Goal: Complete application form

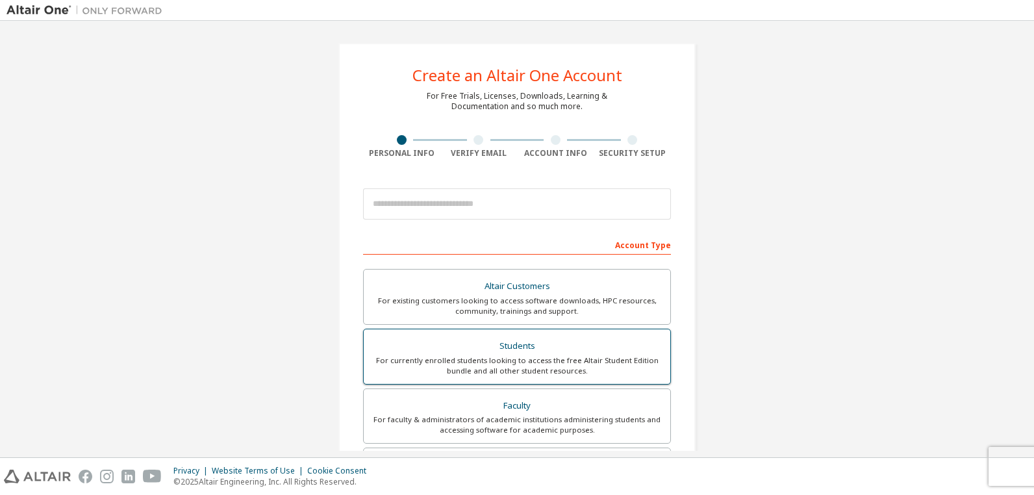
click at [497, 366] on div "For currently enrolled students looking to access the free Altair Student Editi…" at bounding box center [517, 365] width 291 height 21
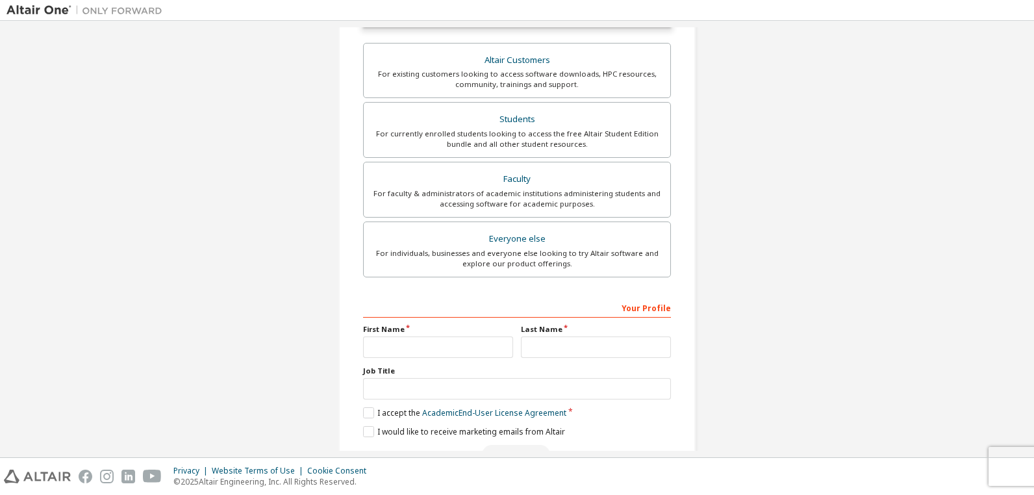
scroll to position [298, 0]
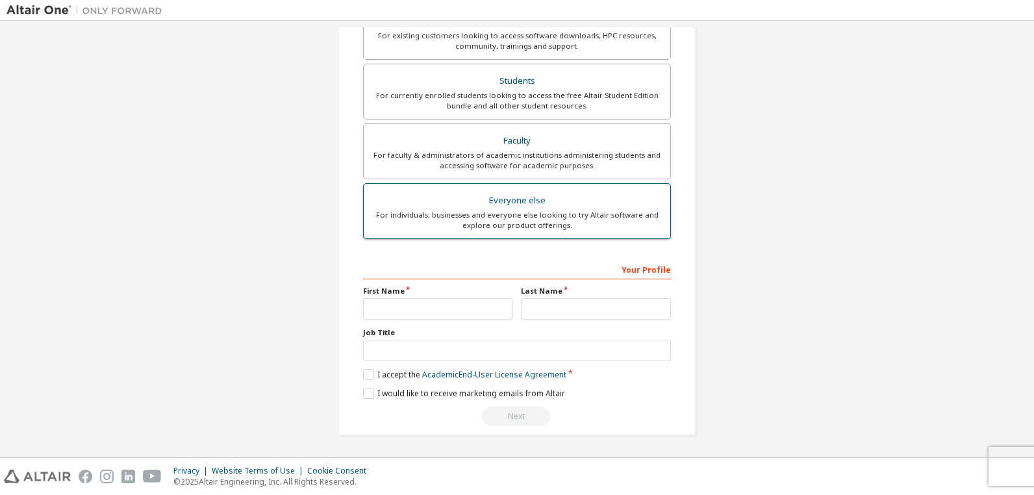
click at [537, 207] on div "Everyone else" at bounding box center [517, 201] width 291 height 18
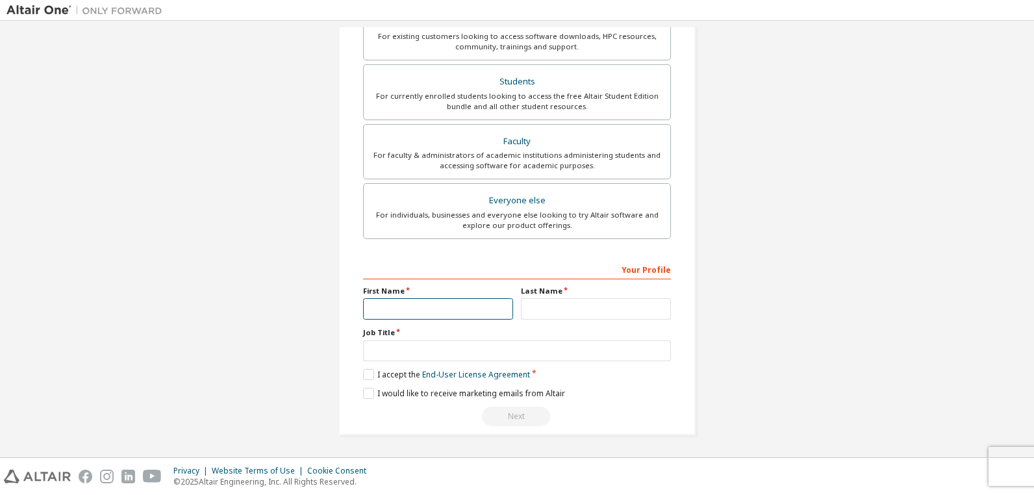
click at [437, 313] on input "text" at bounding box center [438, 308] width 150 height 21
type input "***"
click at [550, 306] on input "text" at bounding box center [596, 308] width 150 height 21
type input "**********"
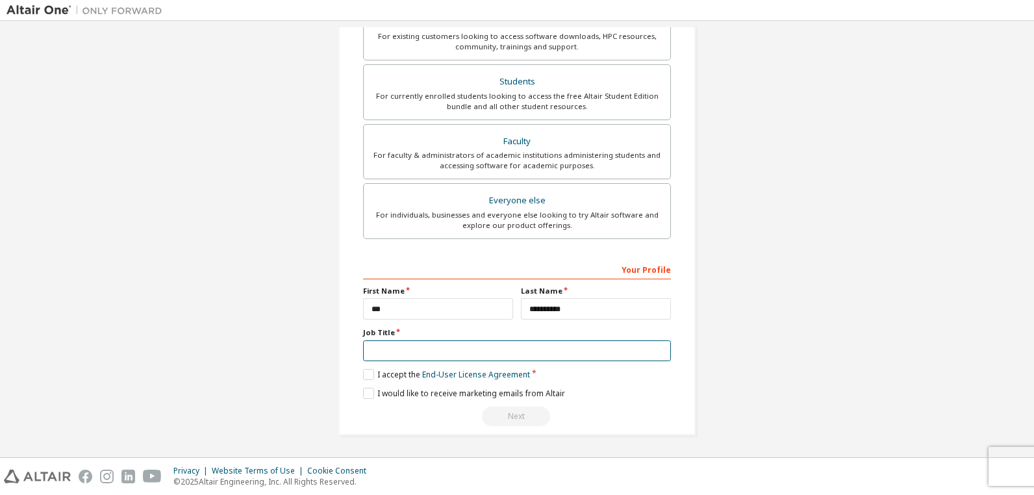
click at [546, 344] on input "text" at bounding box center [517, 350] width 308 height 21
type input "********"
click at [368, 377] on label "I accept the End-User License Agreement" at bounding box center [446, 374] width 167 height 11
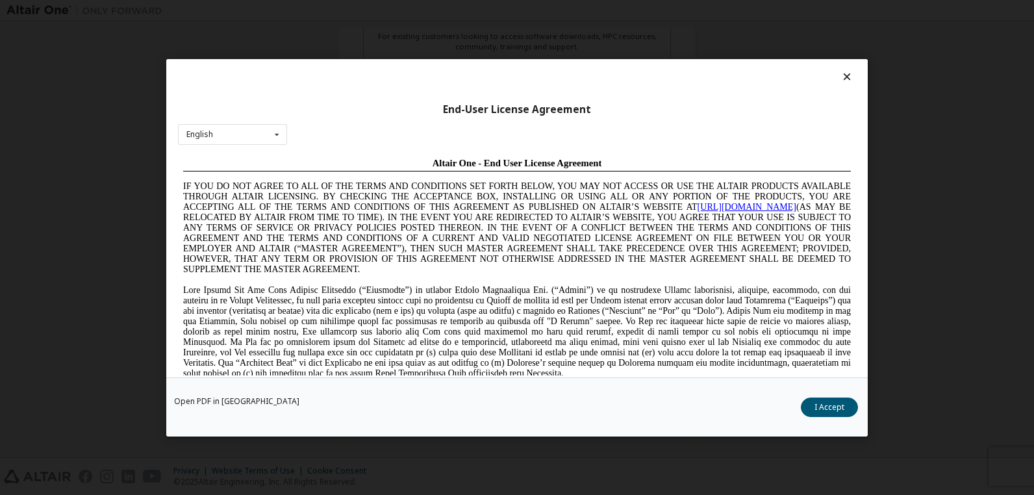
scroll to position [0, 0]
click at [823, 402] on button "I Accept" at bounding box center [829, 406] width 57 height 19
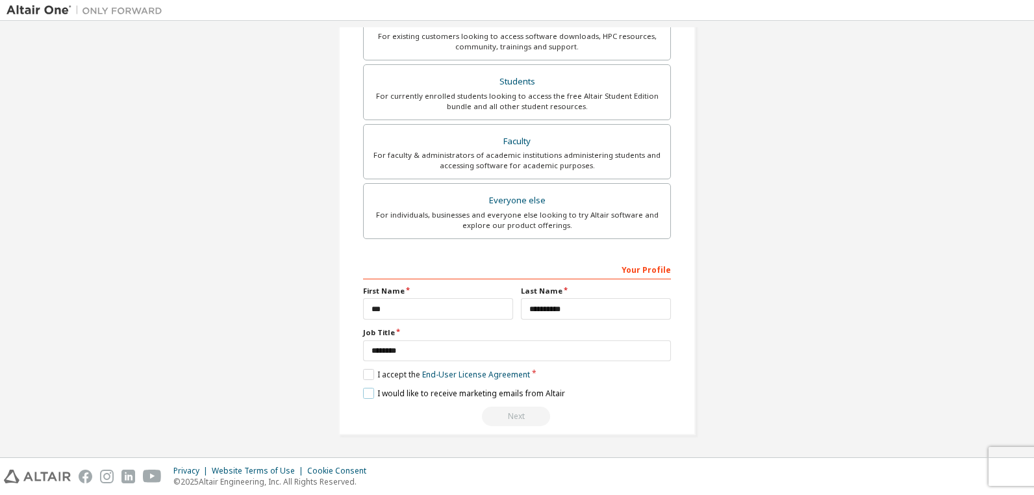
click at [363, 389] on label "I would like to receive marketing emails from Altair" at bounding box center [464, 393] width 202 height 11
click at [533, 416] on div "Next" at bounding box center [517, 416] width 308 height 19
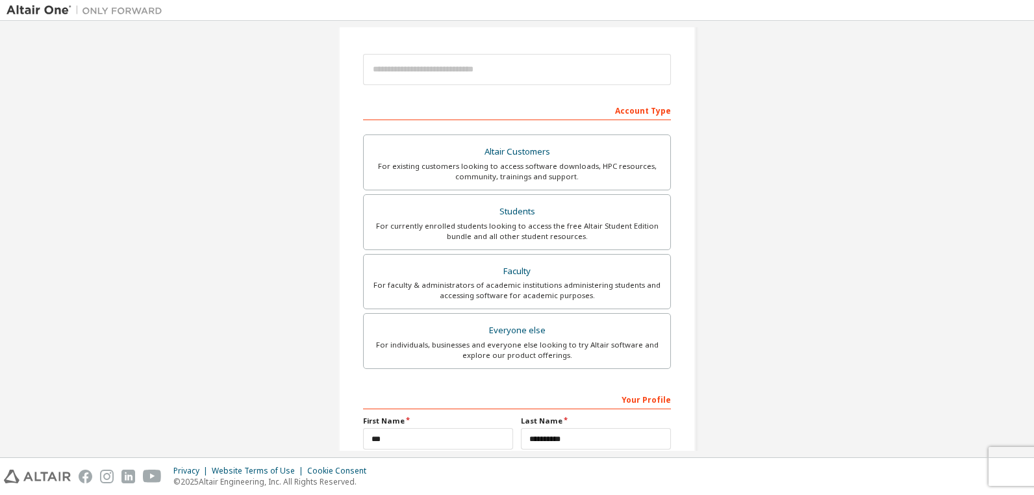
scroll to position [70, 0]
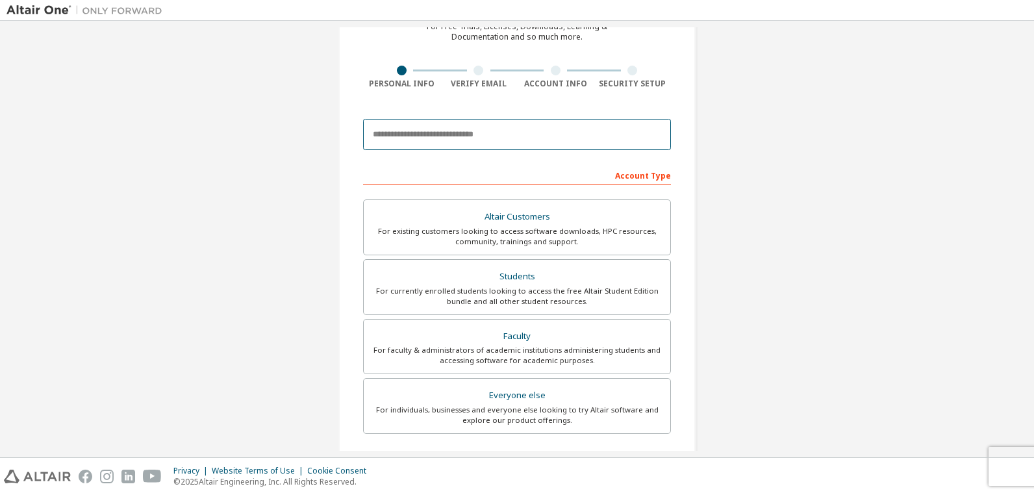
click at [450, 144] on input "email" at bounding box center [517, 134] width 308 height 31
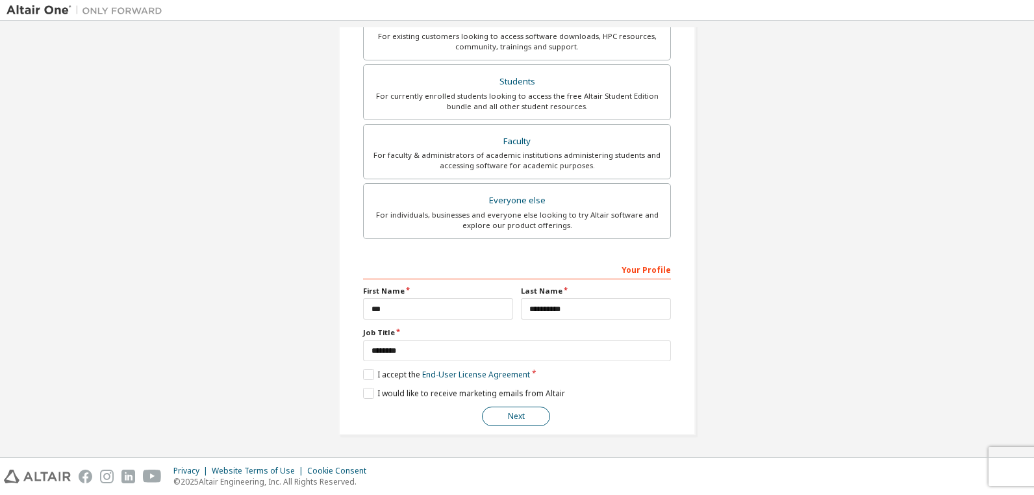
type input "**********"
click at [522, 416] on button "Next" at bounding box center [516, 416] width 68 height 19
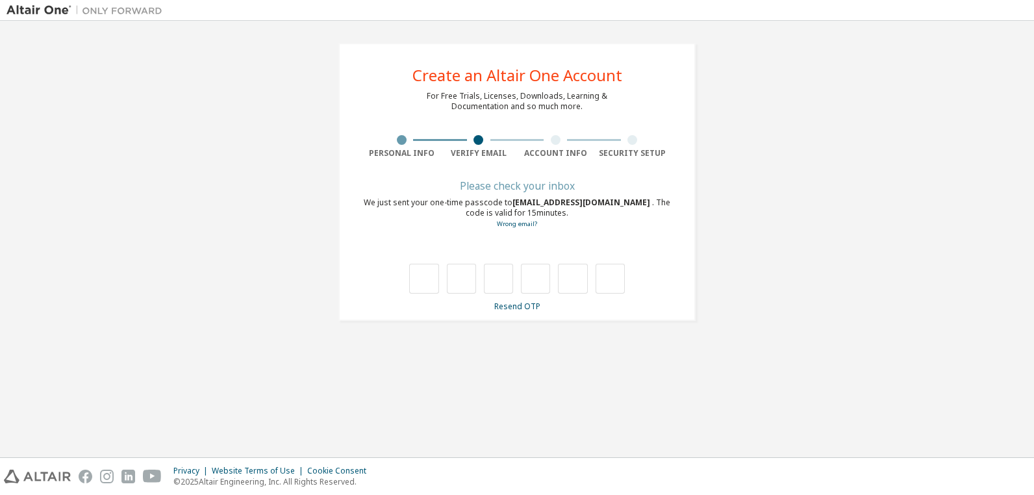
scroll to position [0, 0]
type input "*"
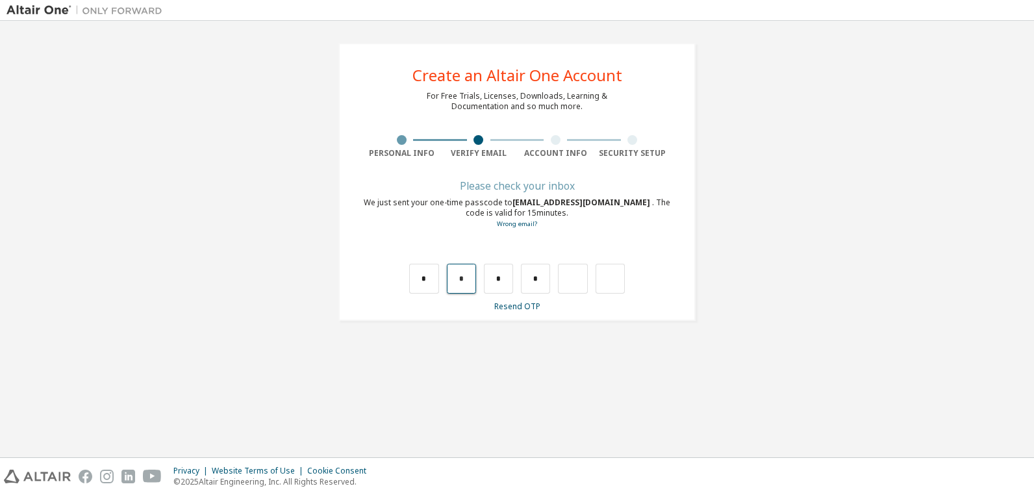
drag, startPoint x: 457, startPoint y: 279, endPoint x: 471, endPoint y: 279, distance: 14.3
click at [471, 279] on input "*" at bounding box center [461, 279] width 29 height 30
type input "*"
click at [571, 283] on input "text" at bounding box center [572, 279] width 29 height 30
type input "*"
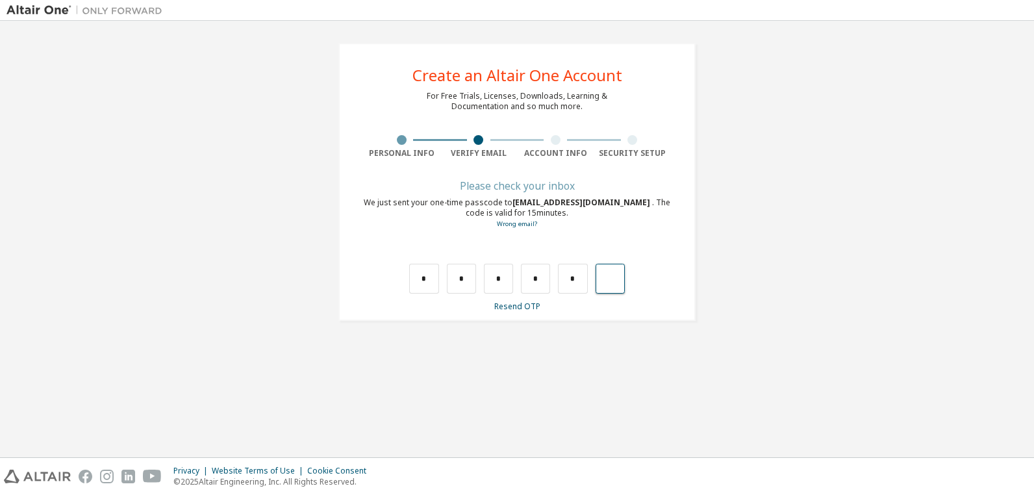
type input "*"
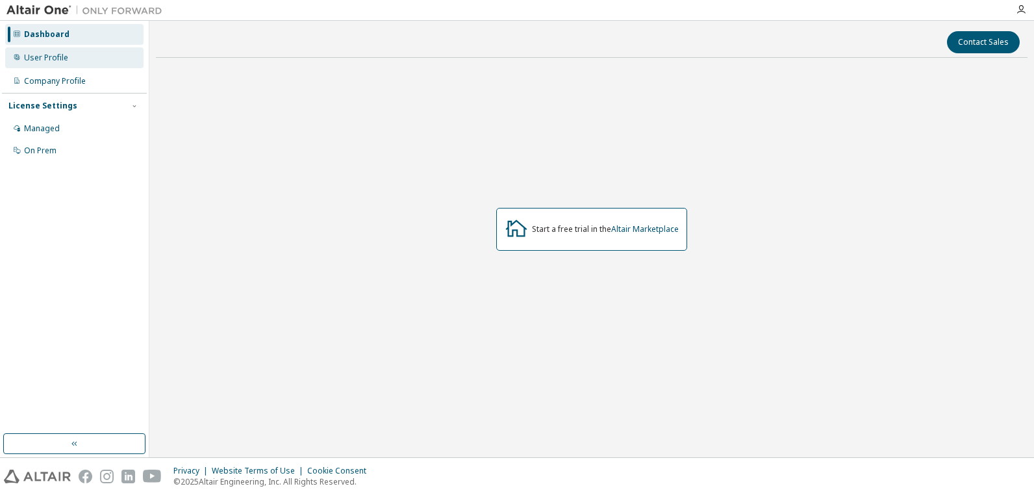
click at [49, 64] on div "User Profile" at bounding box center [74, 57] width 138 height 21
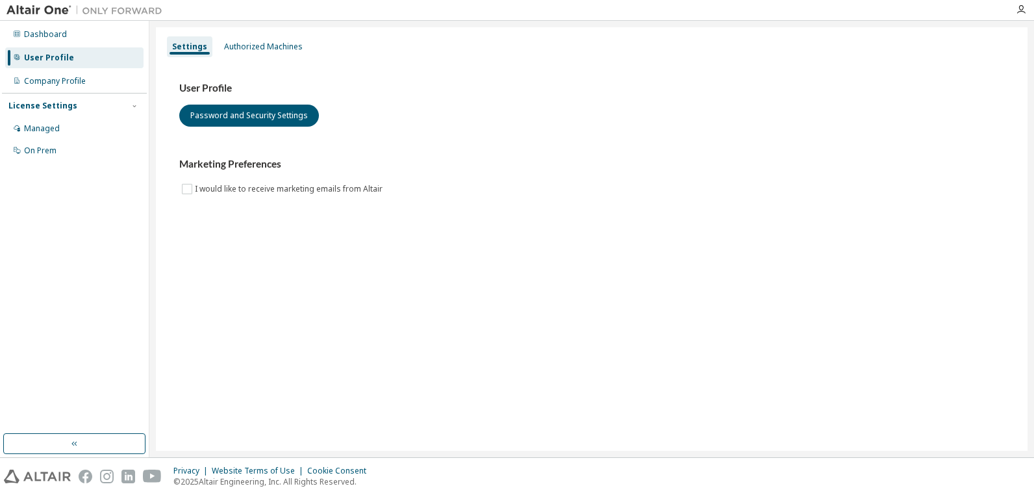
click at [64, 104] on div "License Settings" at bounding box center [42, 106] width 69 height 10
click at [47, 103] on div "License Settings" at bounding box center [42, 106] width 69 height 10
click at [56, 78] on div "Company Profile" at bounding box center [55, 81] width 62 height 10
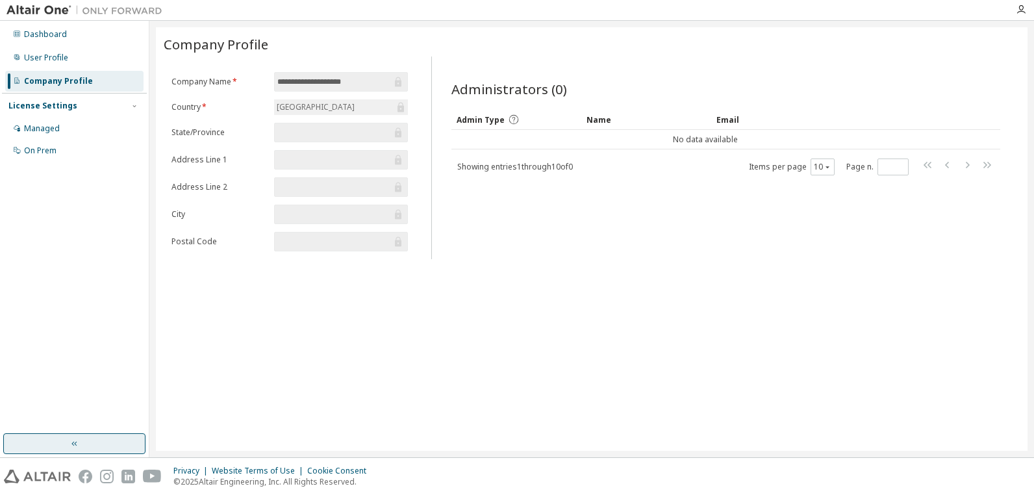
click at [70, 445] on icon "button" at bounding box center [75, 444] width 10 height 10
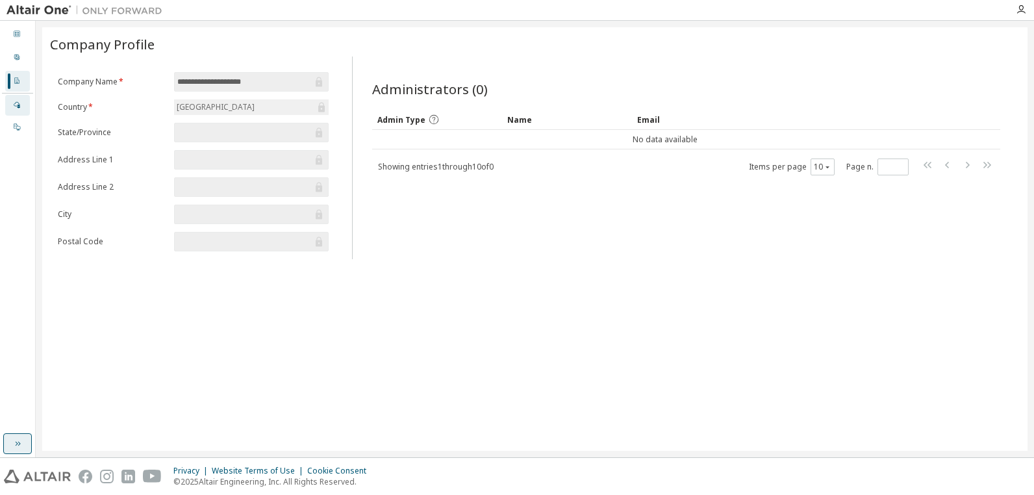
click at [14, 110] on div at bounding box center [17, 105] width 8 height 10
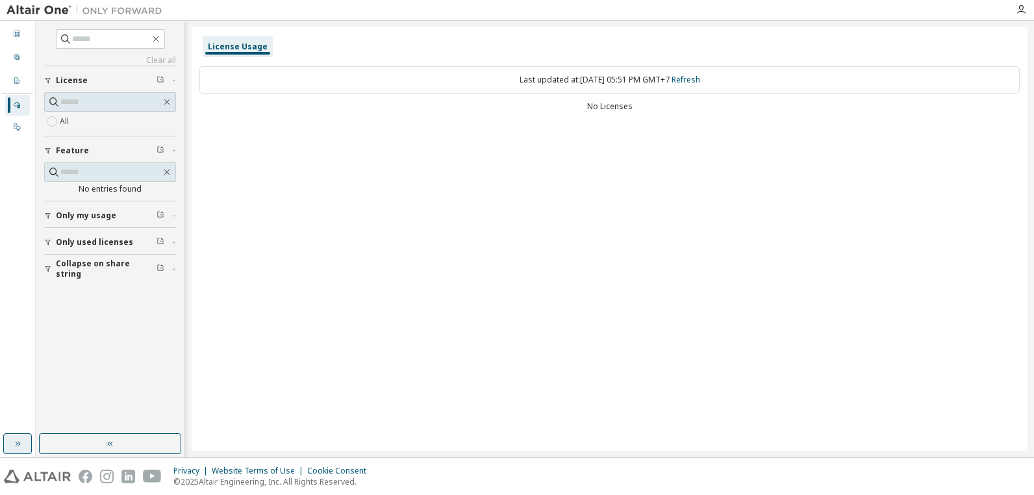
click at [125, 364] on div "Clear all Collapse on share string Only used licenses Only my usage Feature No …" at bounding box center [110, 227] width 145 height 409
click at [46, 477] on img at bounding box center [37, 477] width 67 height 14
